Goal: Transaction & Acquisition: Purchase product/service

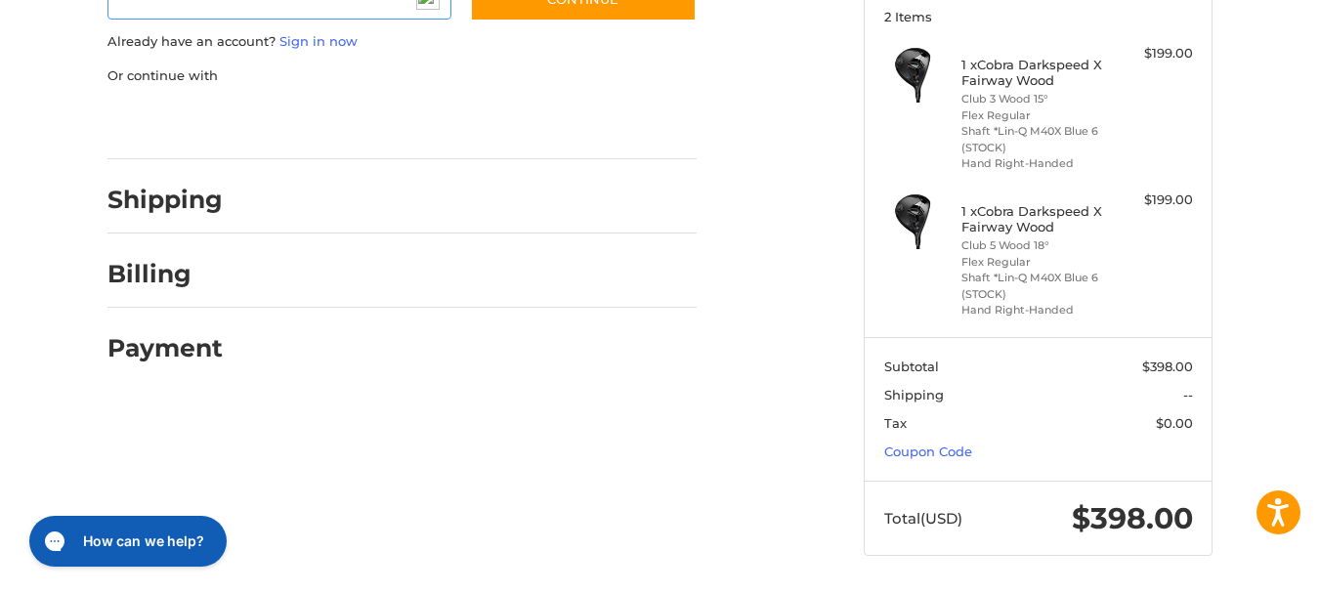
scroll to position [275, 0]
click at [945, 450] on link "Coupon Code" at bounding box center [928, 452] width 88 height 16
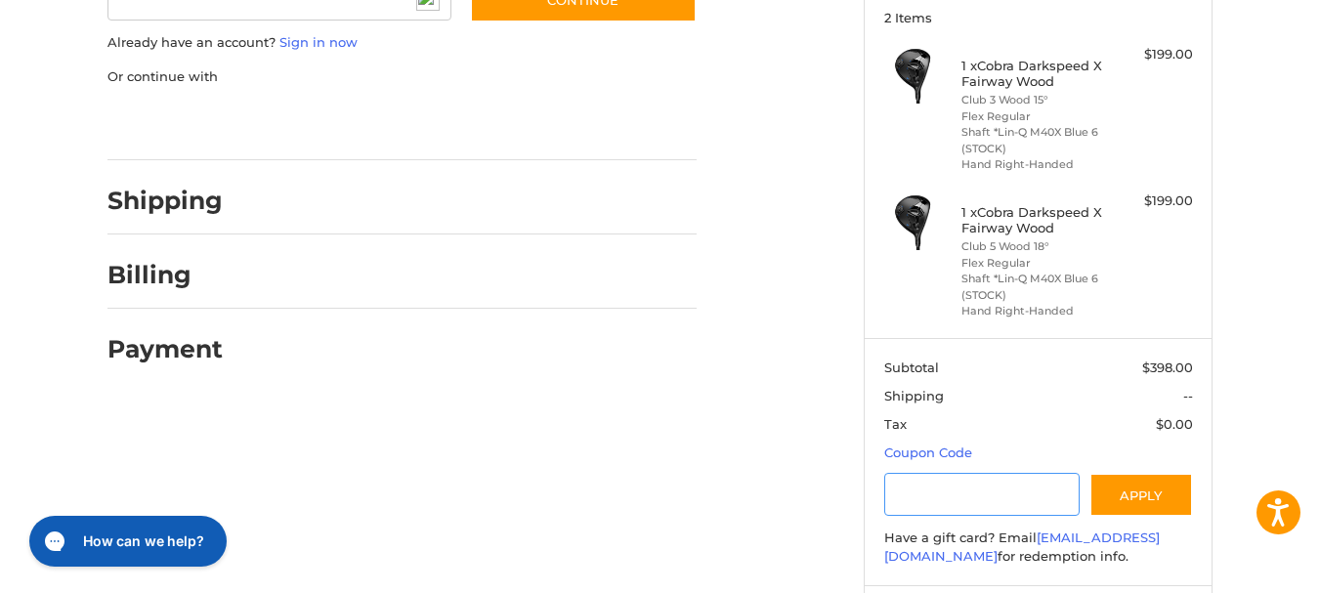
click at [946, 495] on input "Gift Certificate or Coupon Code" at bounding box center [982, 495] width 196 height 44
type input "******"
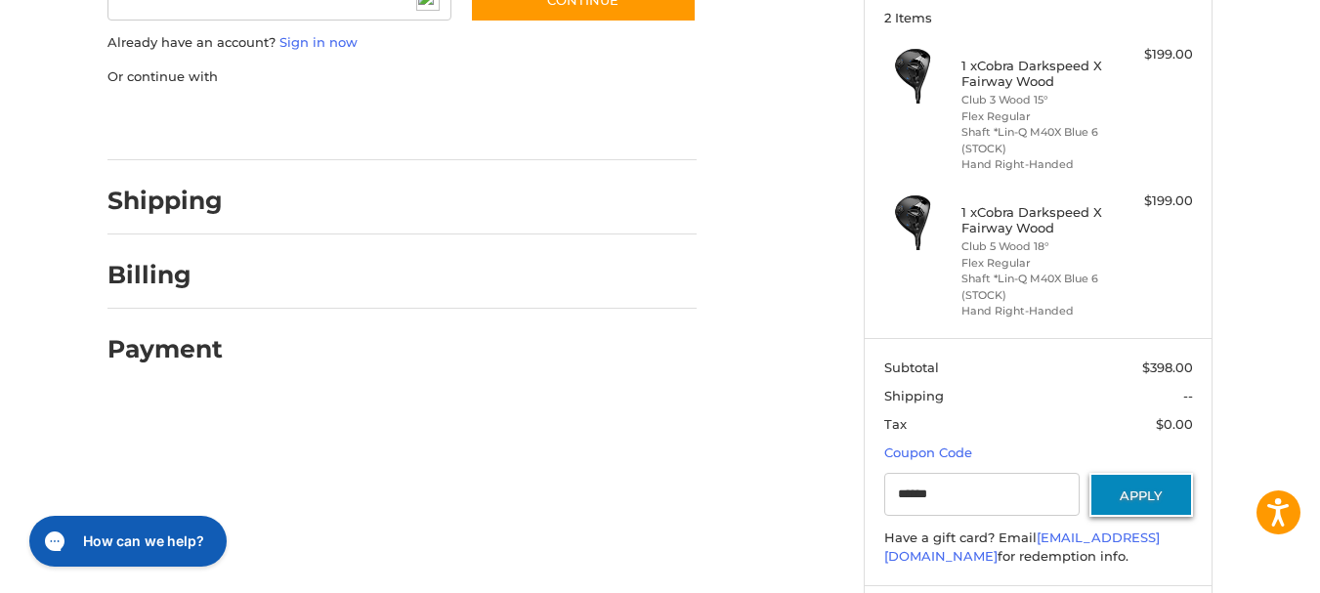
click at [1153, 482] on button "Apply" at bounding box center [1141, 495] width 104 height 44
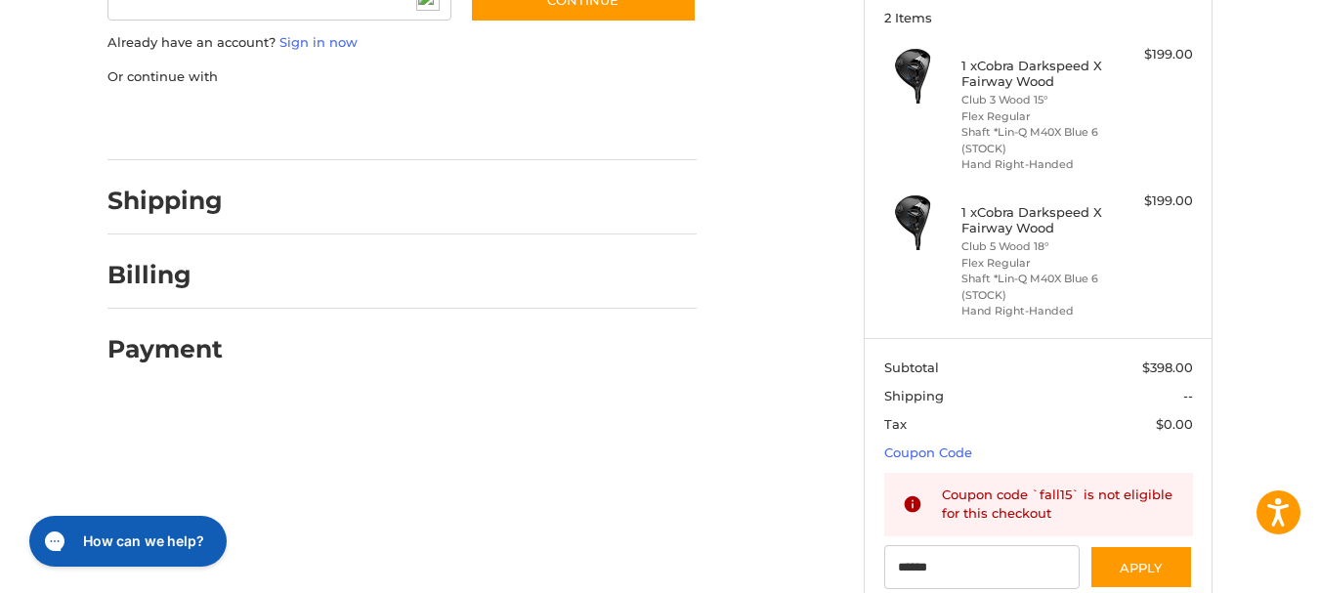
scroll to position [0, 0]
